Goal: Information Seeking & Learning: Learn about a topic

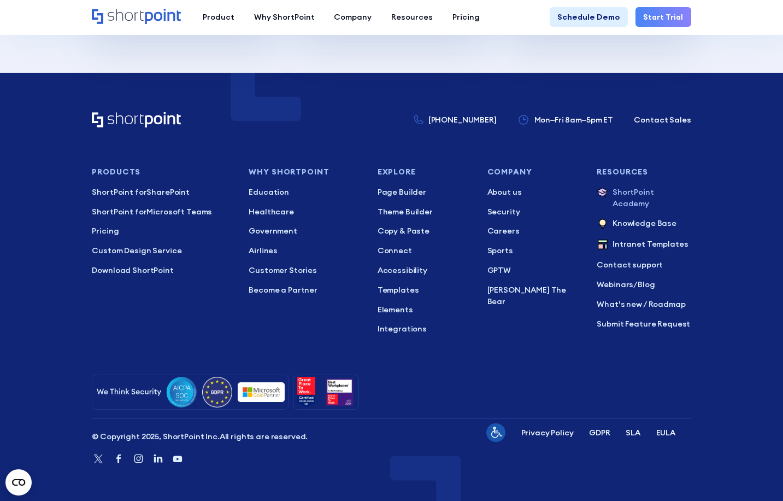
scroll to position [54, 0]
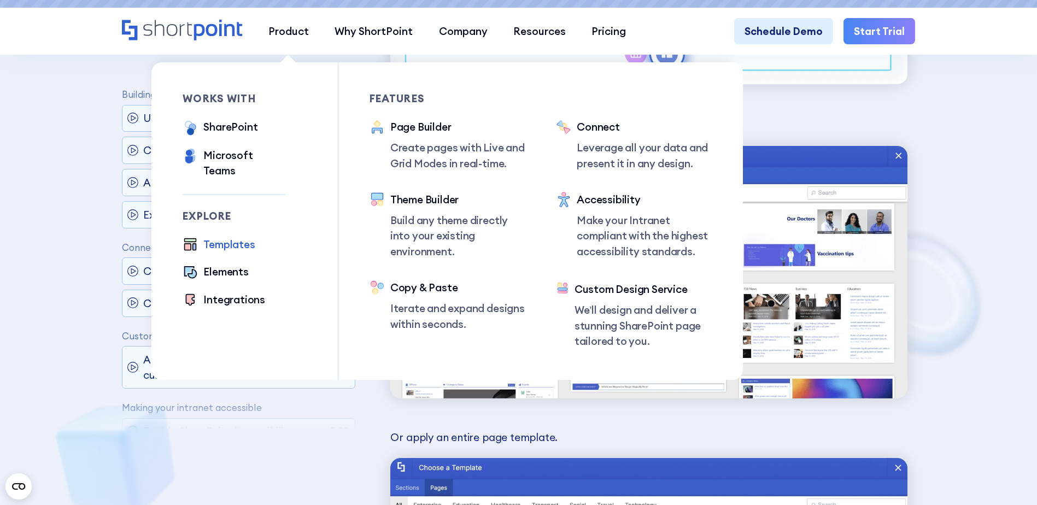
click at [232, 240] on div "Templates" at bounding box center [228, 244] width 51 height 15
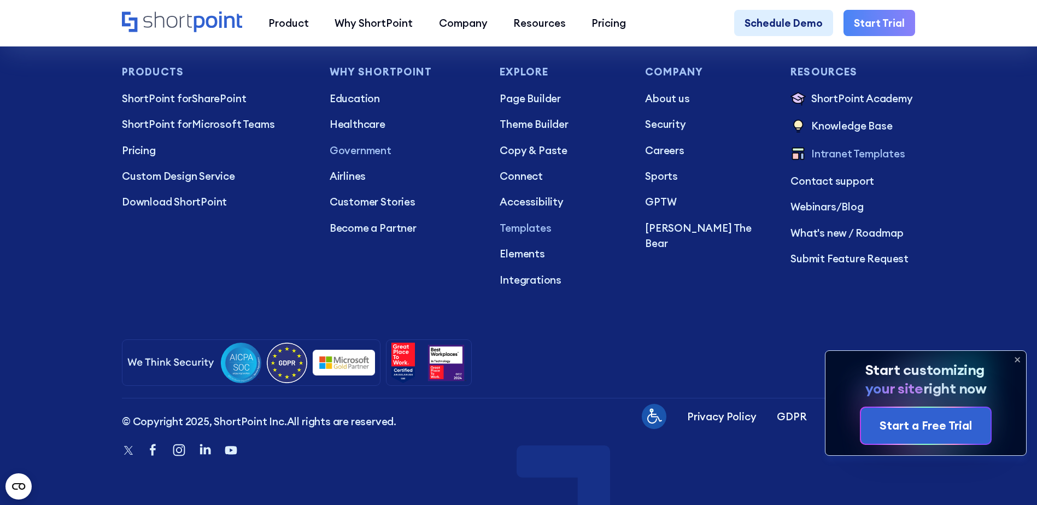
scroll to position [10543, 0]
click at [130, 158] on p "Pricing" at bounding box center [215, 150] width 187 height 15
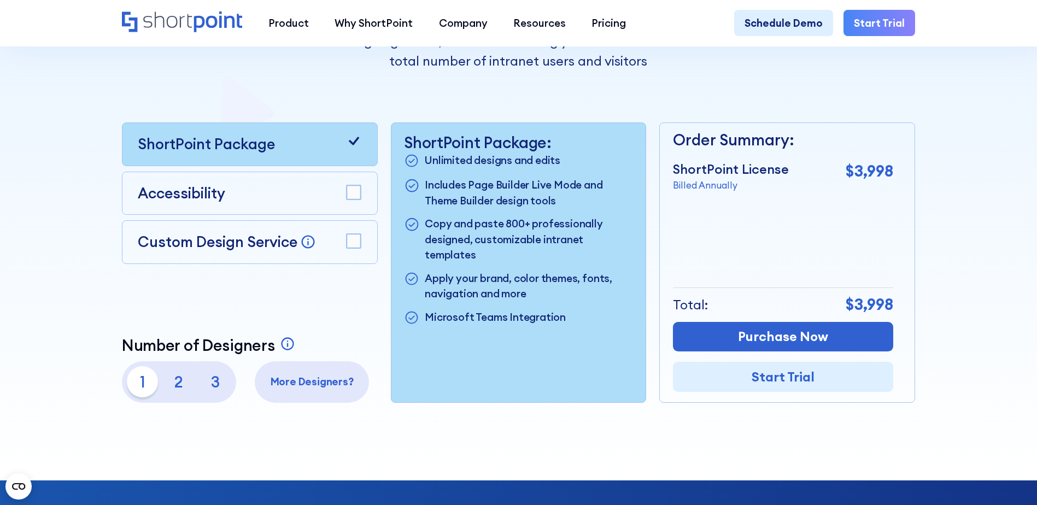
scroll to position [273, 0]
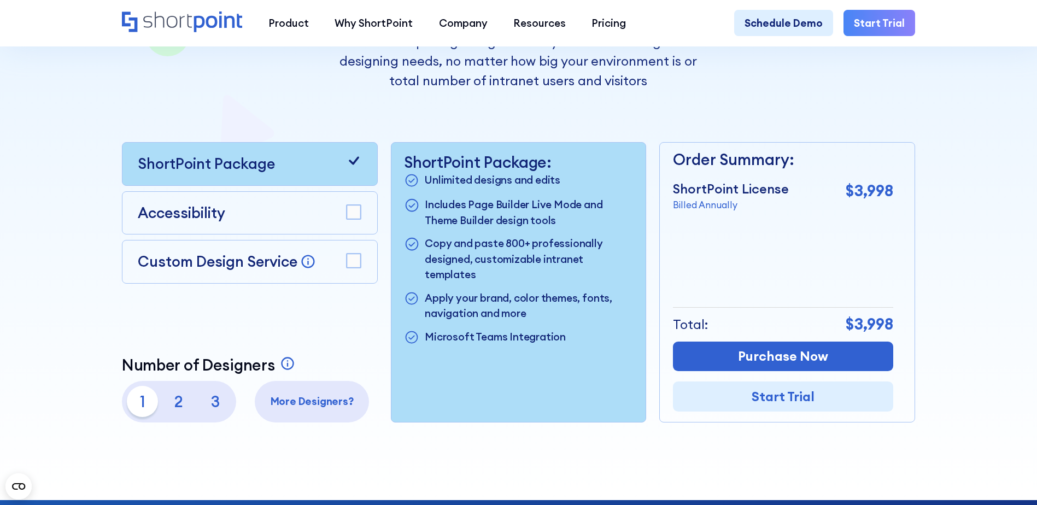
click at [356, 213] on rect at bounding box center [353, 212] width 14 height 14
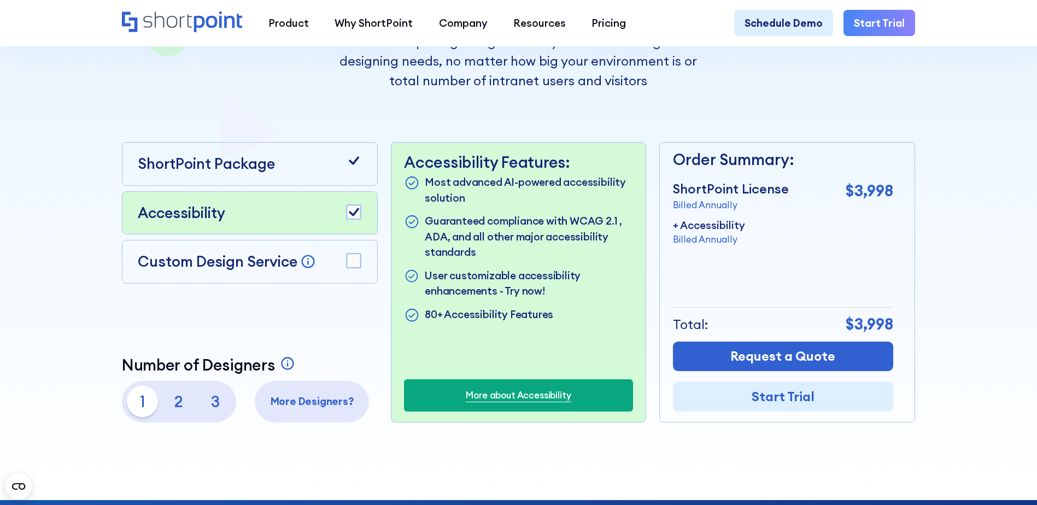
click at [357, 217] on rect at bounding box center [353, 212] width 14 height 14
click at [355, 258] on rect at bounding box center [353, 261] width 14 height 14
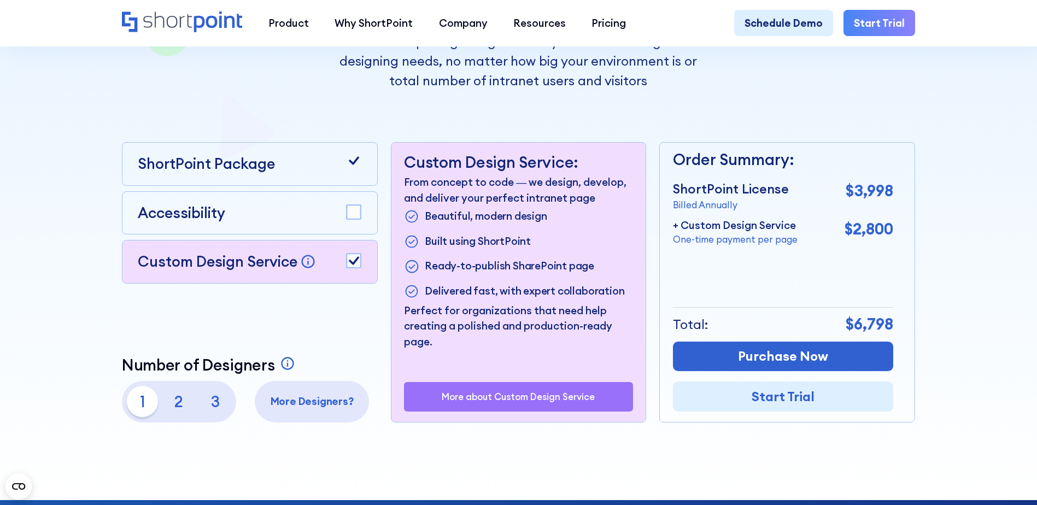
click at [346, 232] on div "Accessibility" at bounding box center [250, 213] width 256 height 44
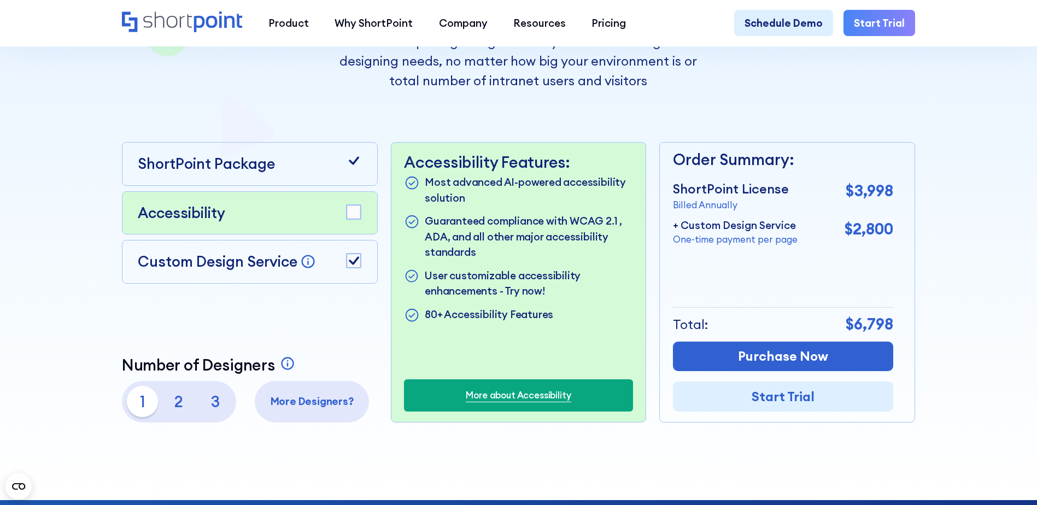
click at [352, 219] on rect at bounding box center [353, 212] width 14 height 14
click at [351, 219] on rect at bounding box center [353, 212] width 14 height 14
click at [360, 270] on div at bounding box center [353, 261] width 15 height 17
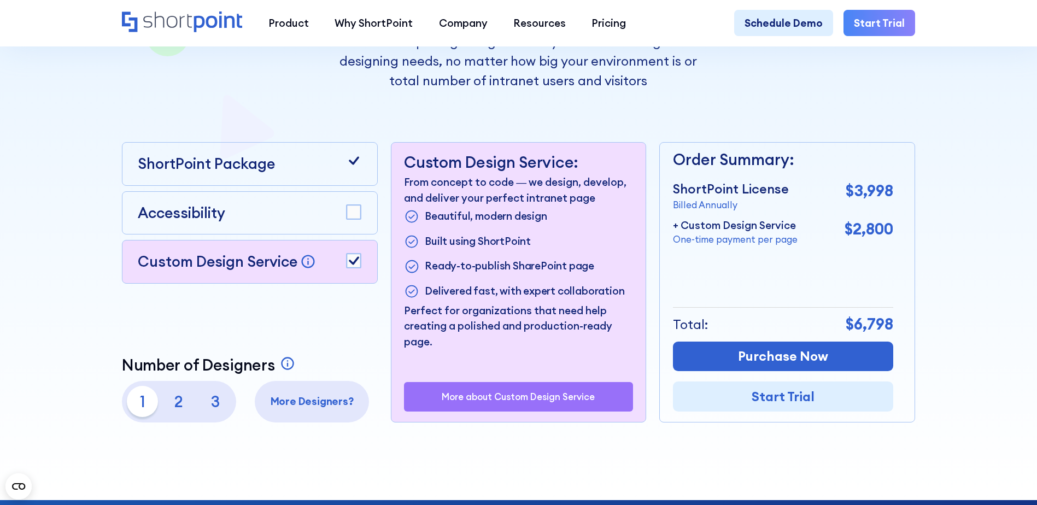
click at [354, 265] on icon at bounding box center [354, 261] width 10 height 8
click at [210, 409] on p "3" at bounding box center [214, 401] width 31 height 31
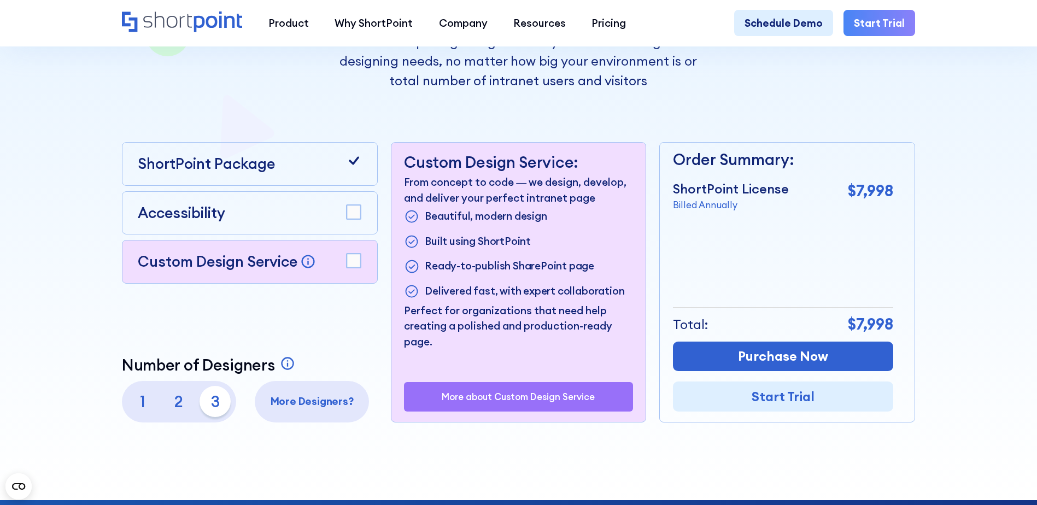
click at [141, 408] on p "1" at bounding box center [142, 401] width 31 height 31
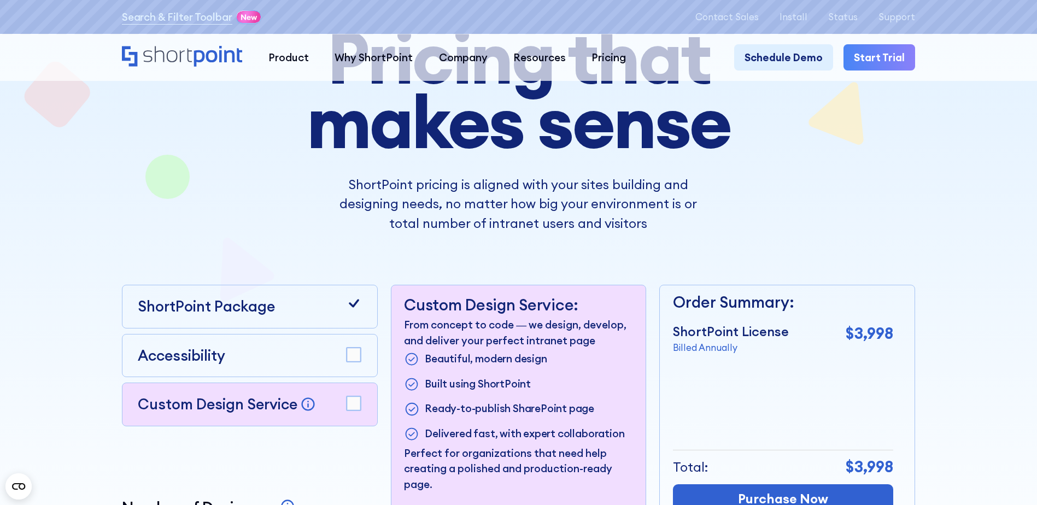
scroll to position [0, 0]
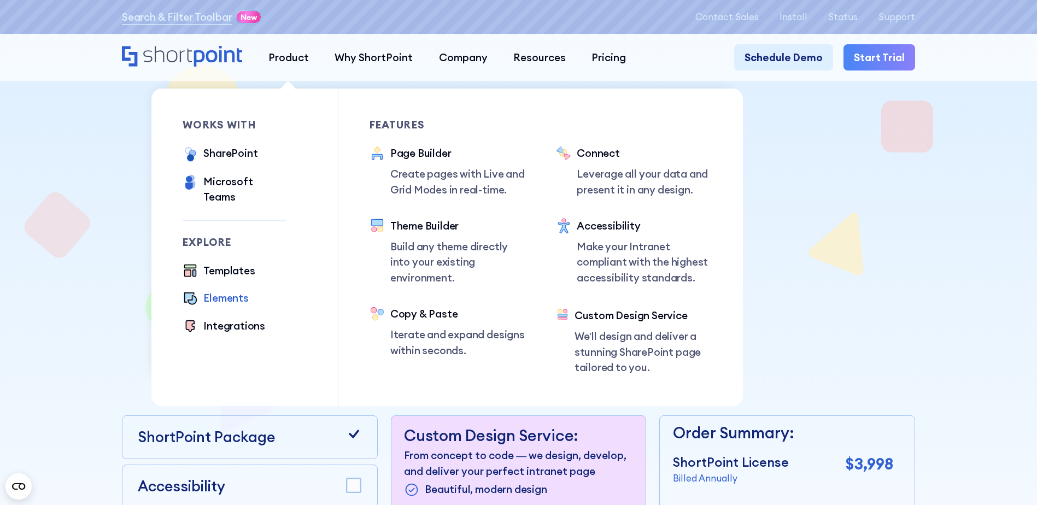
click at [223, 290] on div "Elements" at bounding box center [225, 297] width 45 height 15
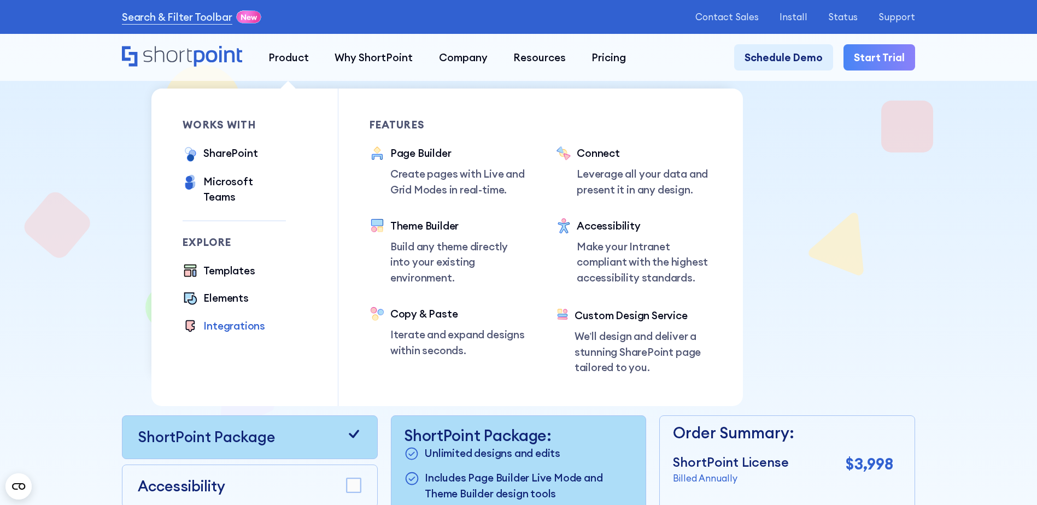
click at [231, 318] on div "Integrations" at bounding box center [234, 325] width 62 height 15
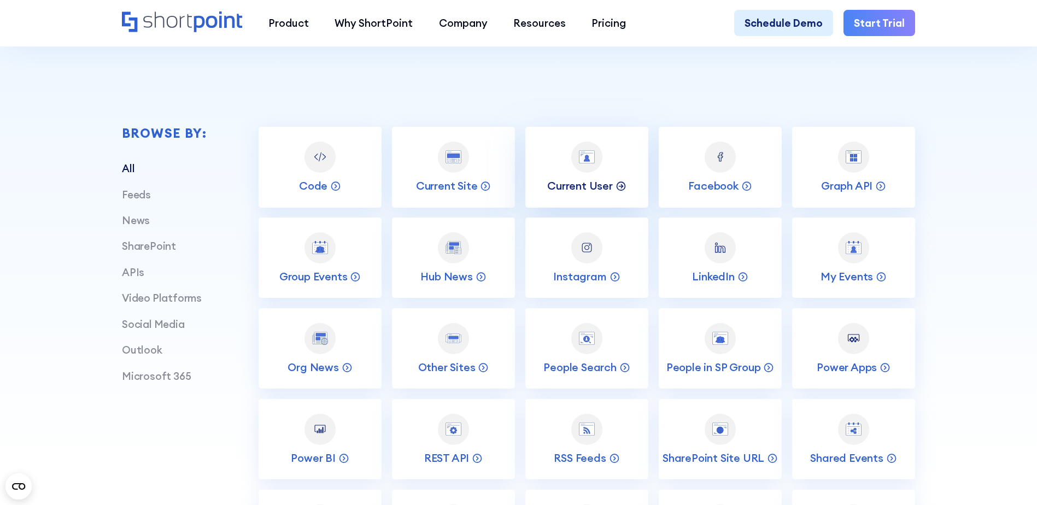
scroll to position [437, 0]
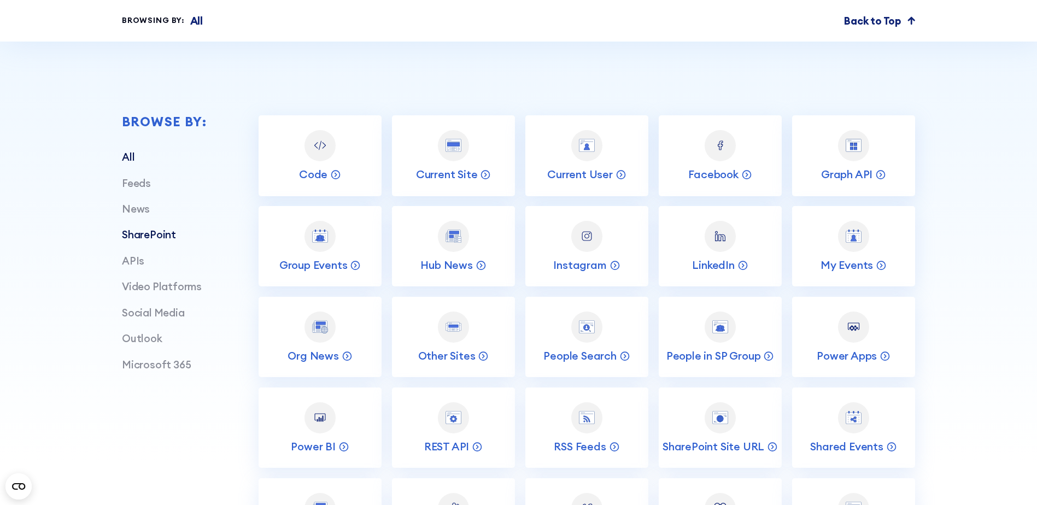
click at [137, 241] on link "SharePoint" at bounding box center [149, 234] width 54 height 13
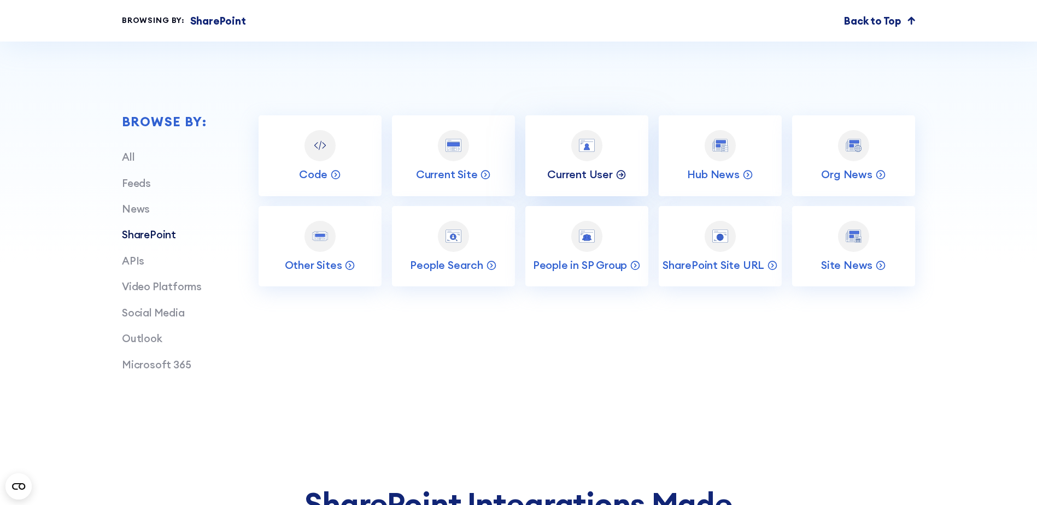
click at [561, 176] on p "Current User" at bounding box center [580, 174] width 66 height 14
